Goal: Browse casually: Explore the website without a specific task or goal

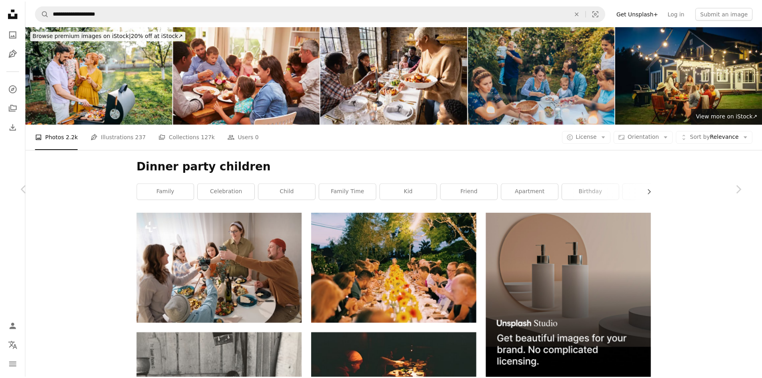
scroll to position [9301, 0]
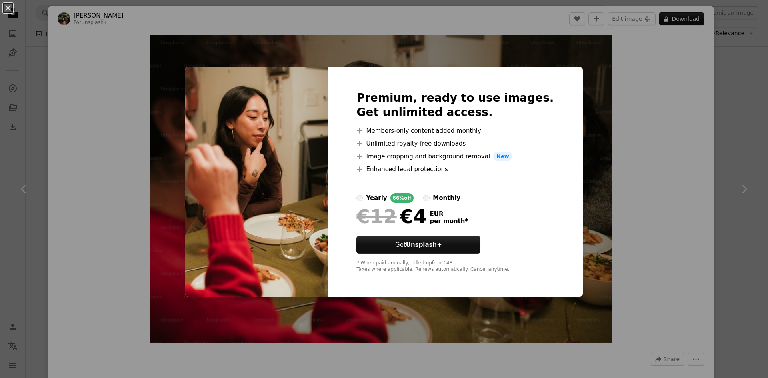
click at [702, 73] on div "An X shape Premium, ready to use images. Get unlimited access. A plus sign Memb…" at bounding box center [384, 189] width 768 height 378
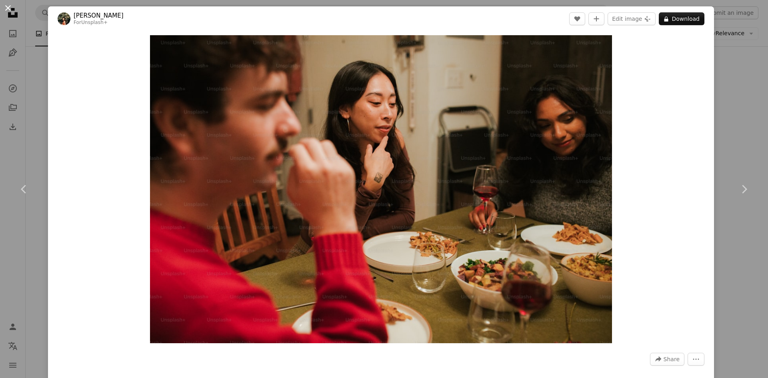
click at [6, 6] on button "An X shape" at bounding box center [8, 8] width 10 height 10
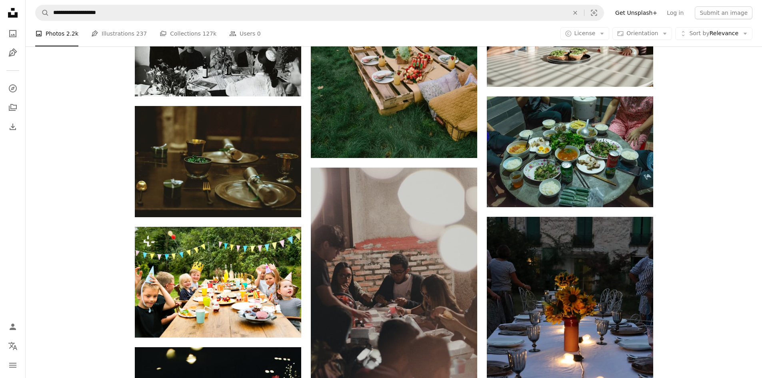
scroll to position [10435, 0]
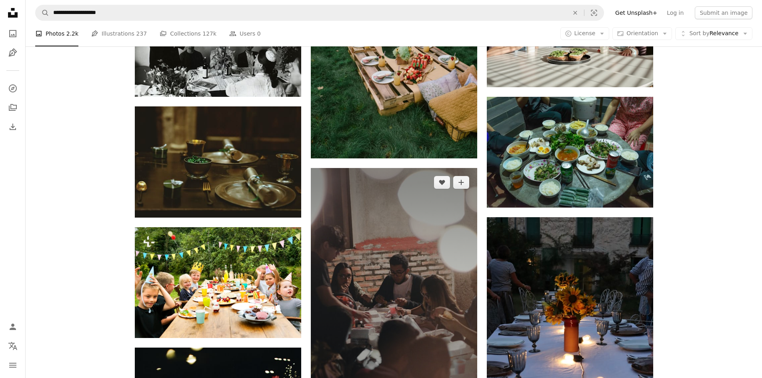
click at [345, 186] on img at bounding box center [394, 293] width 166 height 250
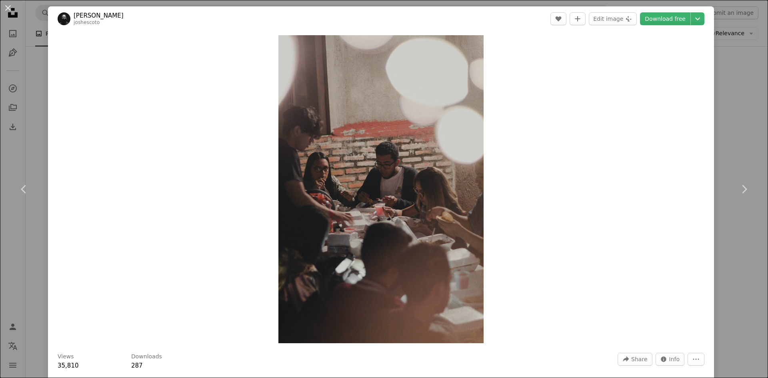
click at [724, 241] on div "An X shape Chevron left Chevron right [PERSON_NAME] joshescoto A heart A plus s…" at bounding box center [384, 189] width 768 height 378
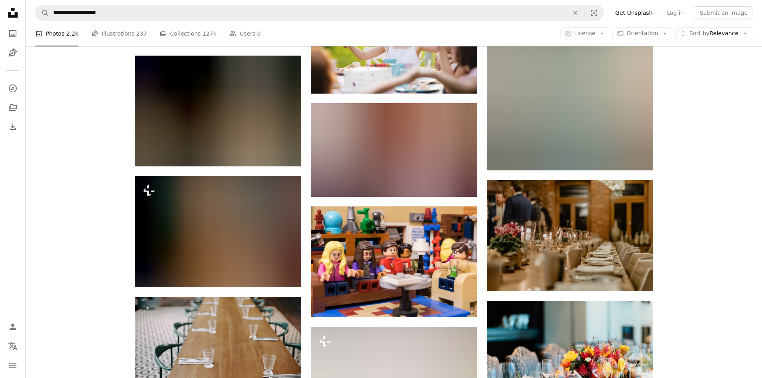
scroll to position [37877, 0]
